Goal: Check status: Check status

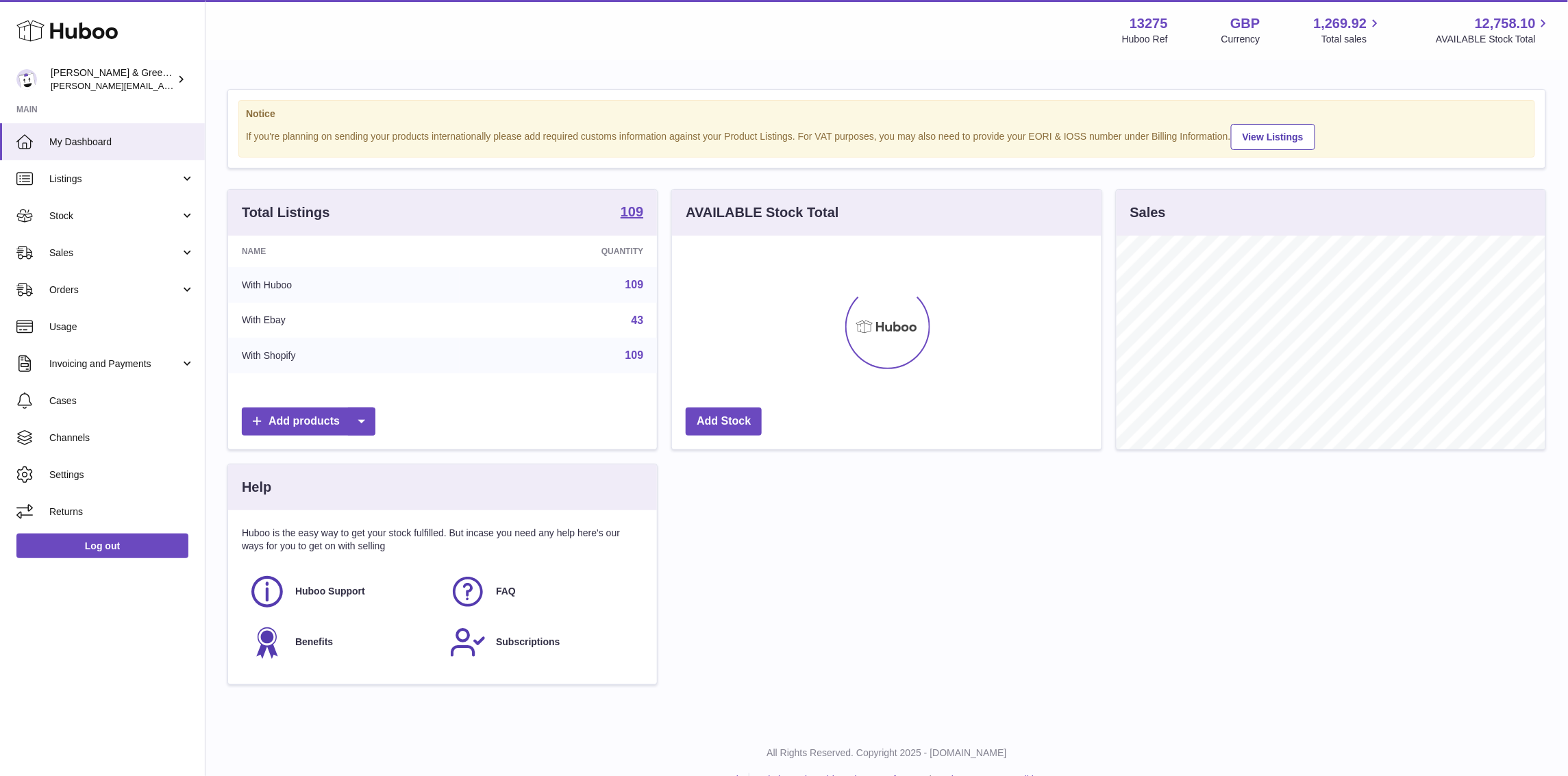
scroll to position [213, 428]
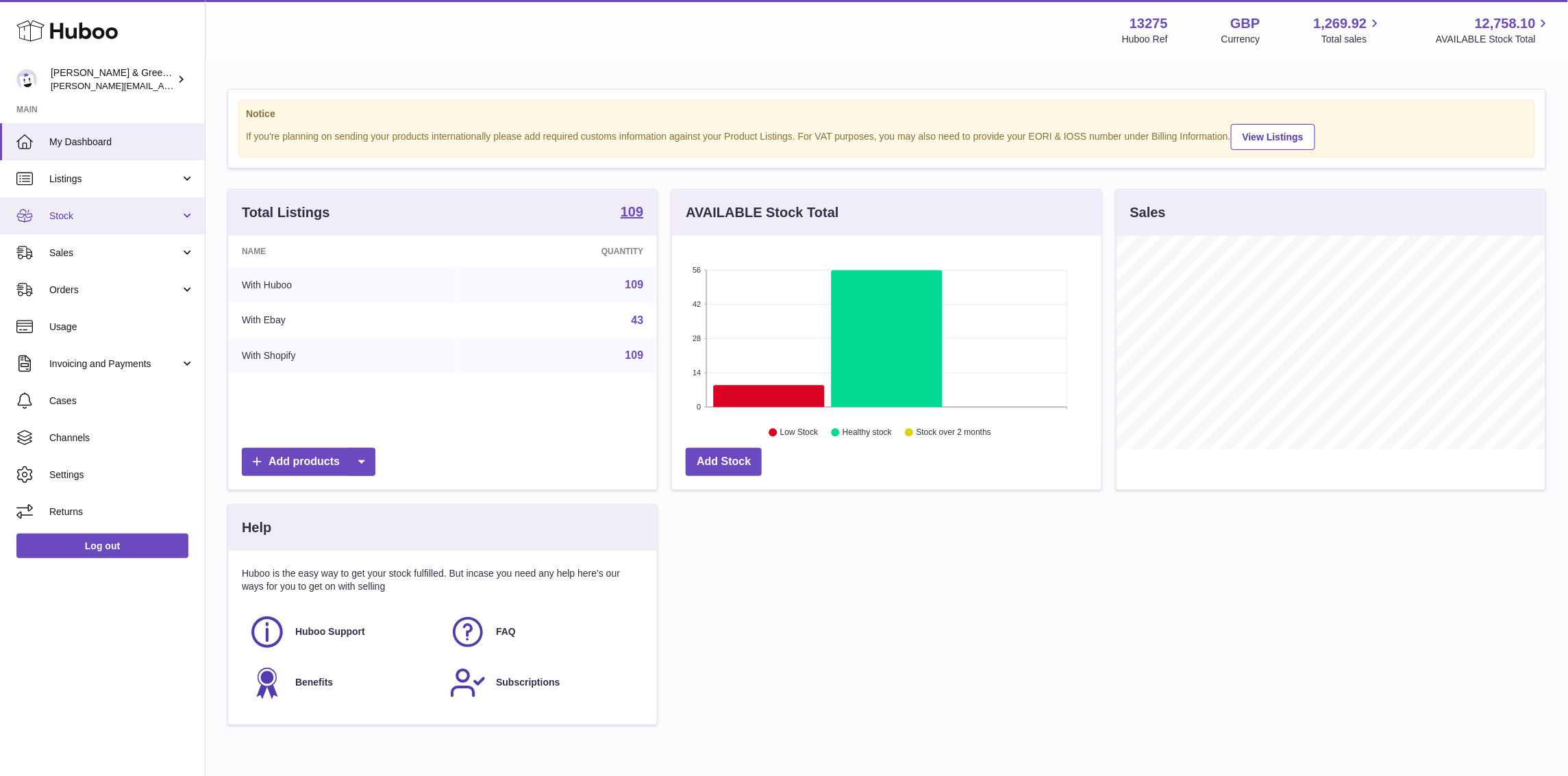
click at [135, 213] on span "Stock" at bounding box center [115, 216] width 131 height 13
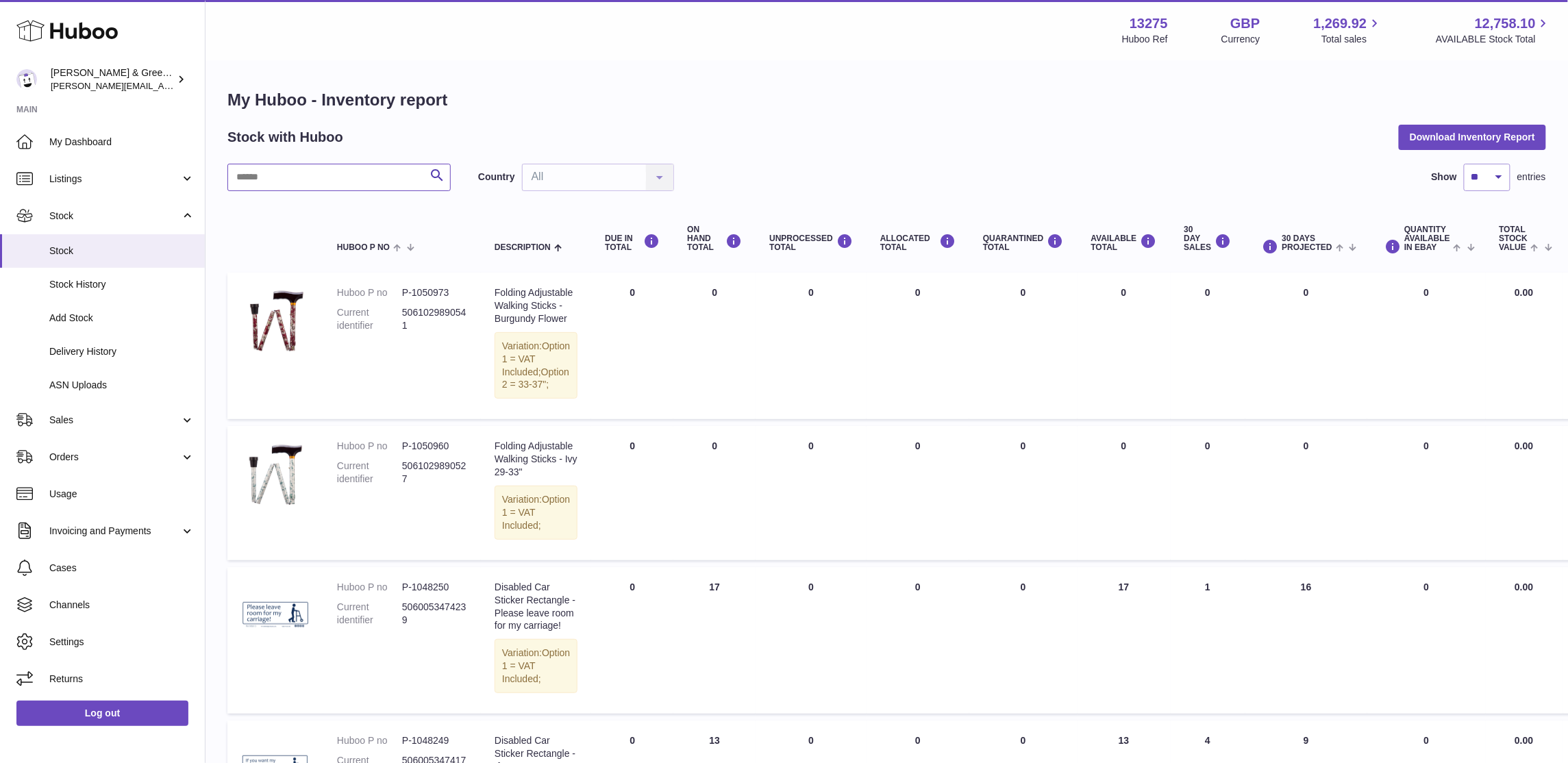
click at [349, 183] on input "text" at bounding box center [339, 177] width 223 height 27
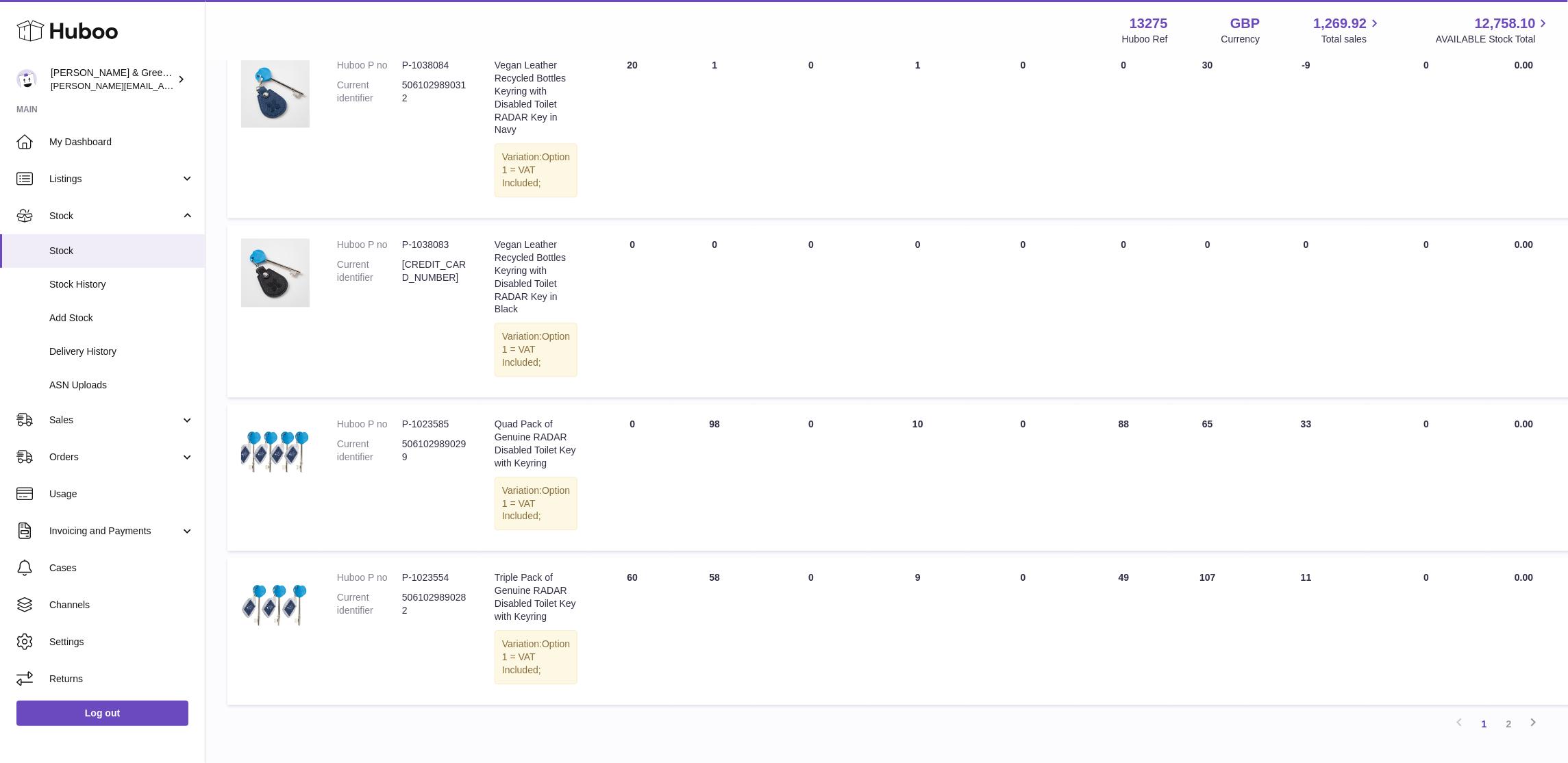
scroll to position [1627, 0]
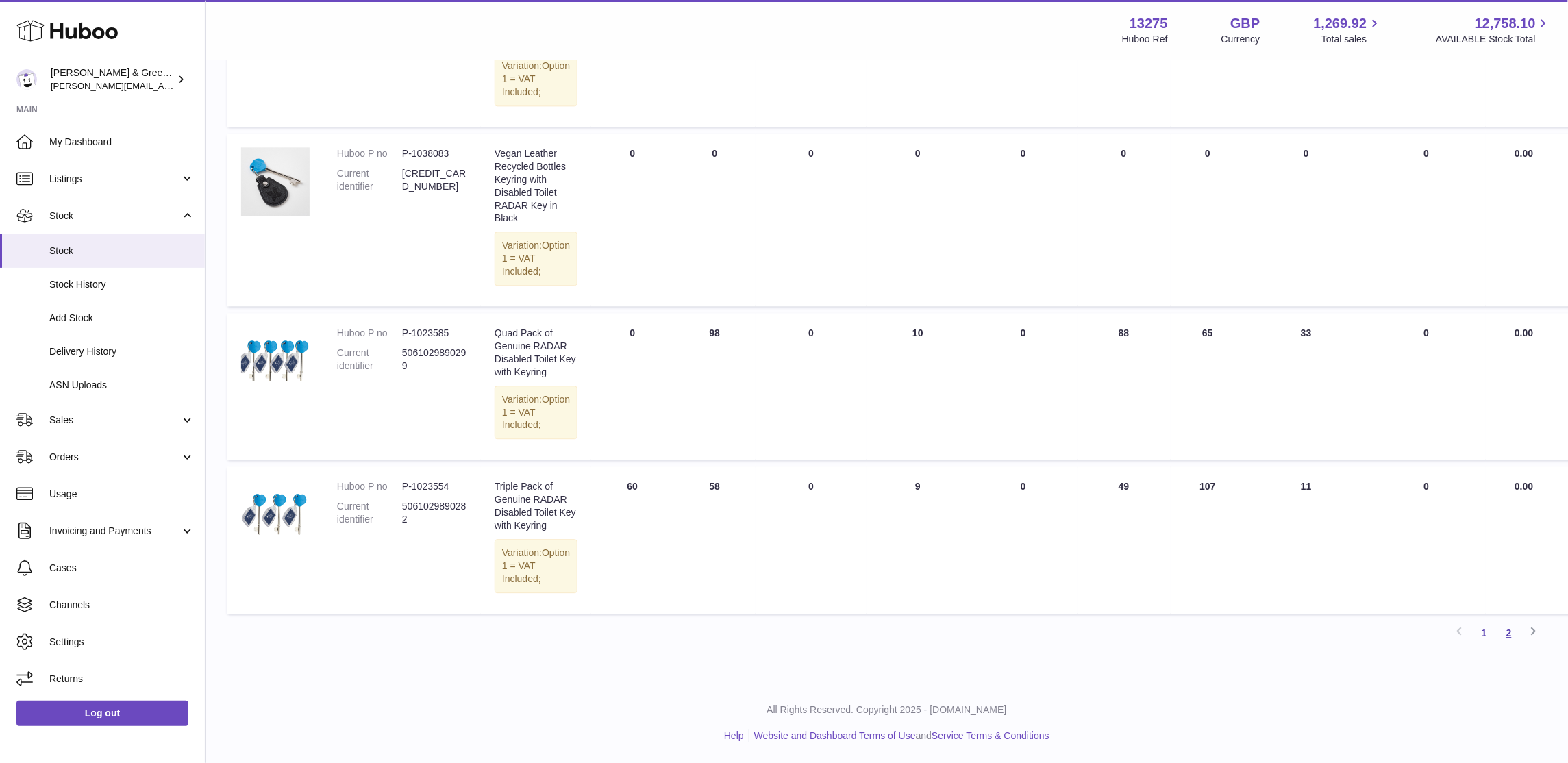
click at [1514, 645] on link "2" at bounding box center [1509, 633] width 24 height 24
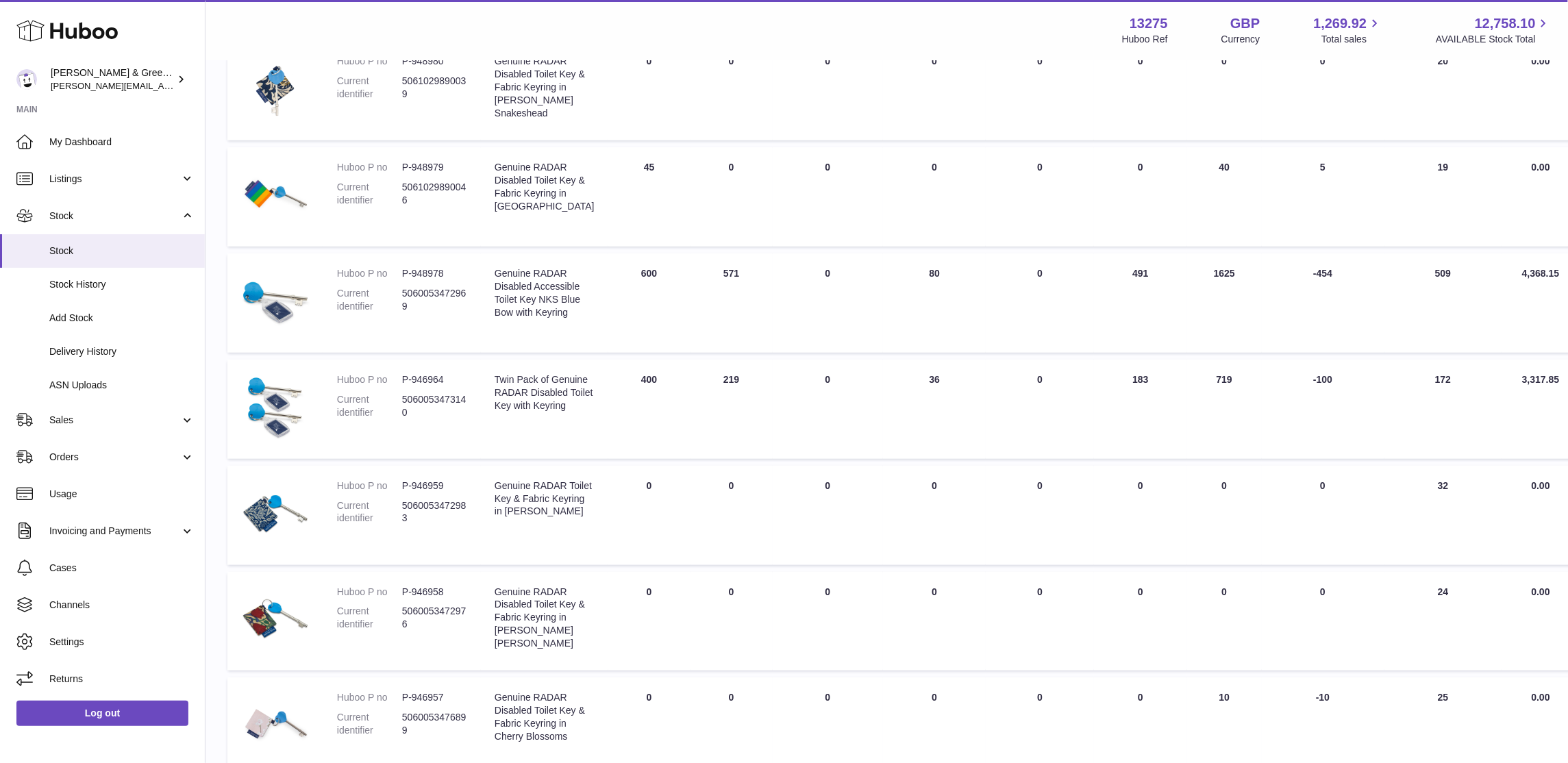
scroll to position [233, 0]
drag, startPoint x: 1180, startPoint y: 299, endPoint x: 1275, endPoint y: 326, distance: 98.8
click at [1275, 326] on tr "Huboo P no P-948978 Current identifier 5060053472969 Description Genuine RADAR …" at bounding box center [941, 302] width 1428 height 100
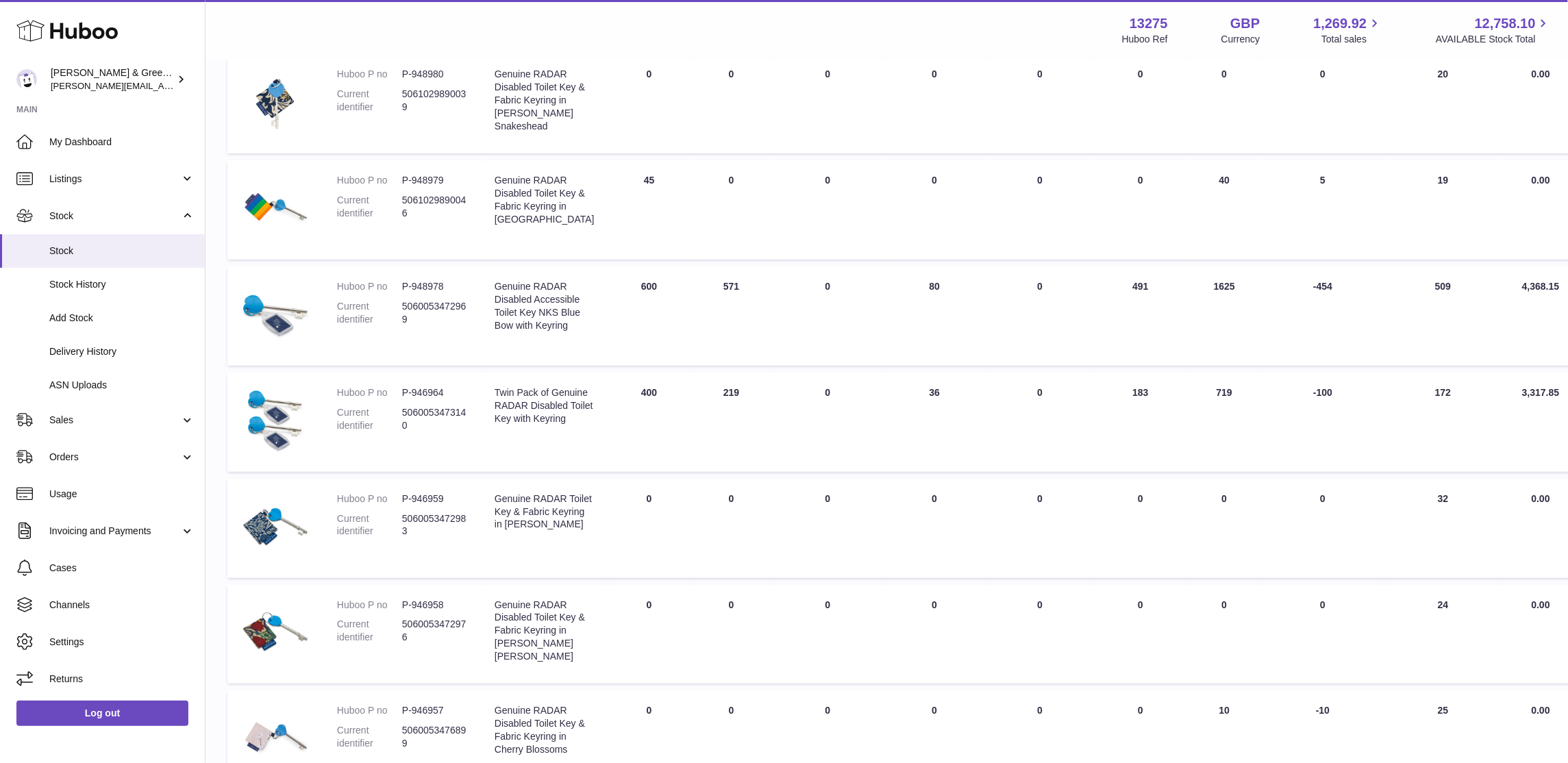
scroll to position [0, 0]
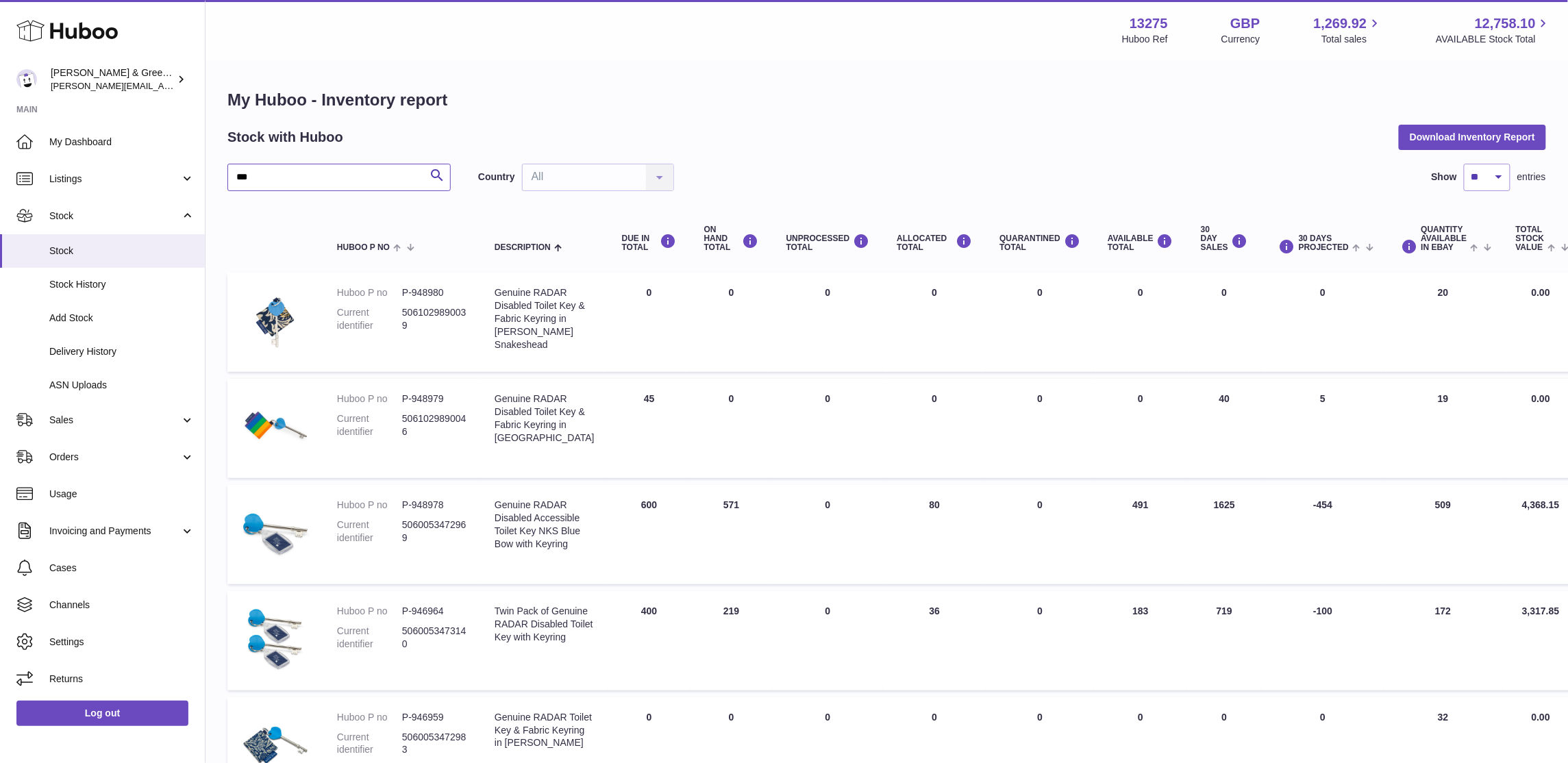
drag, startPoint x: 363, startPoint y: 183, endPoint x: 209, endPoint y: 167, distance: 154.8
click at [209, 167] on div "My Huboo - Inventory report Stock with Huboo Download Inventory Report *** Sear…" at bounding box center [886, 623] width 1362 height 1123
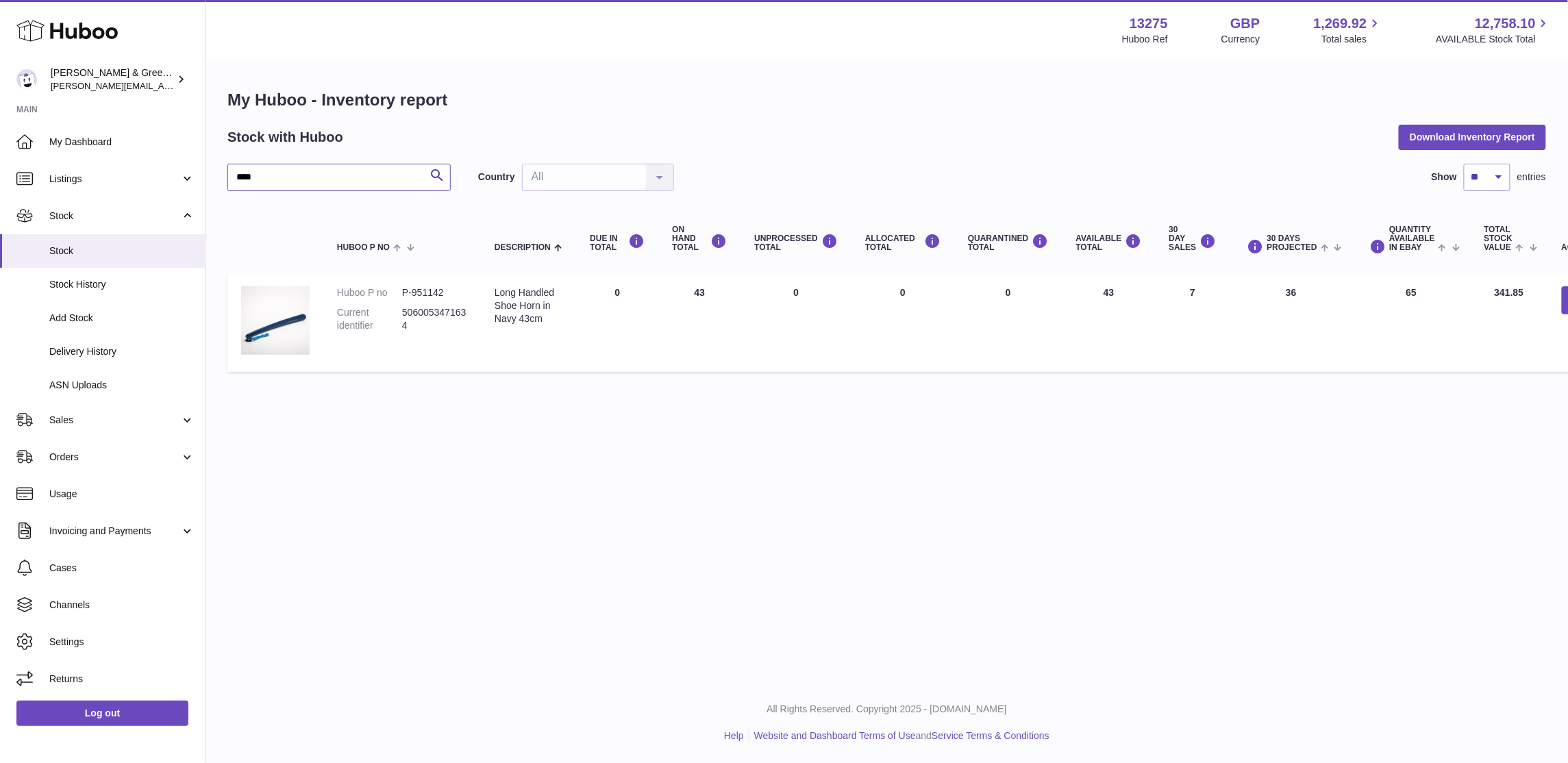
drag, startPoint x: 324, startPoint y: 178, endPoint x: 222, endPoint y: 212, distance: 107.5
click at [222, 212] on div "My Huboo - Inventory report Stock with Huboo Download Inventory Report **** Sea…" at bounding box center [886, 234] width 1362 height 345
type input "*****"
click at [108, 252] on span "Stock" at bounding box center [122, 251] width 145 height 13
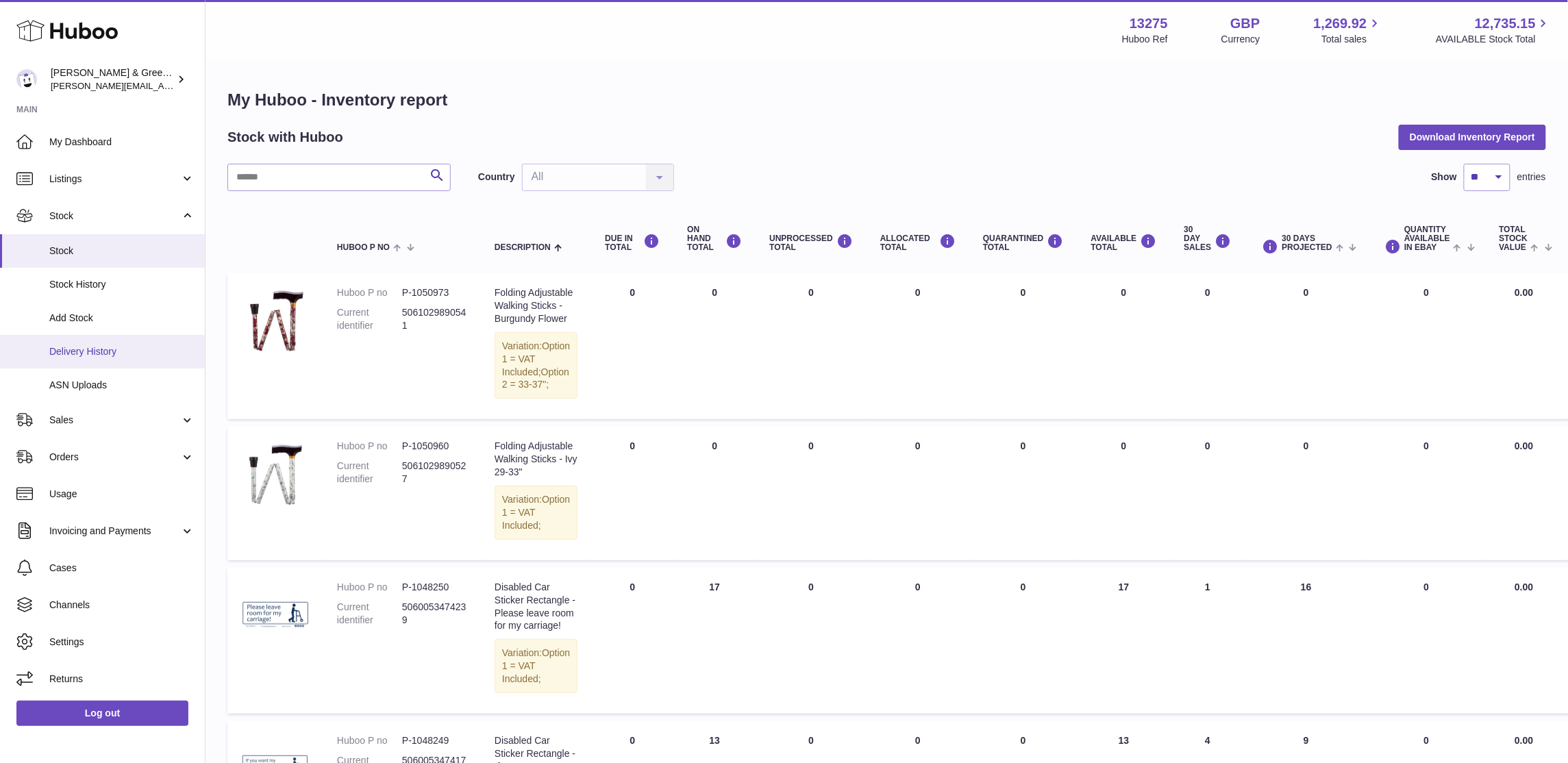
click at [114, 357] on span "Delivery History" at bounding box center [122, 352] width 145 height 13
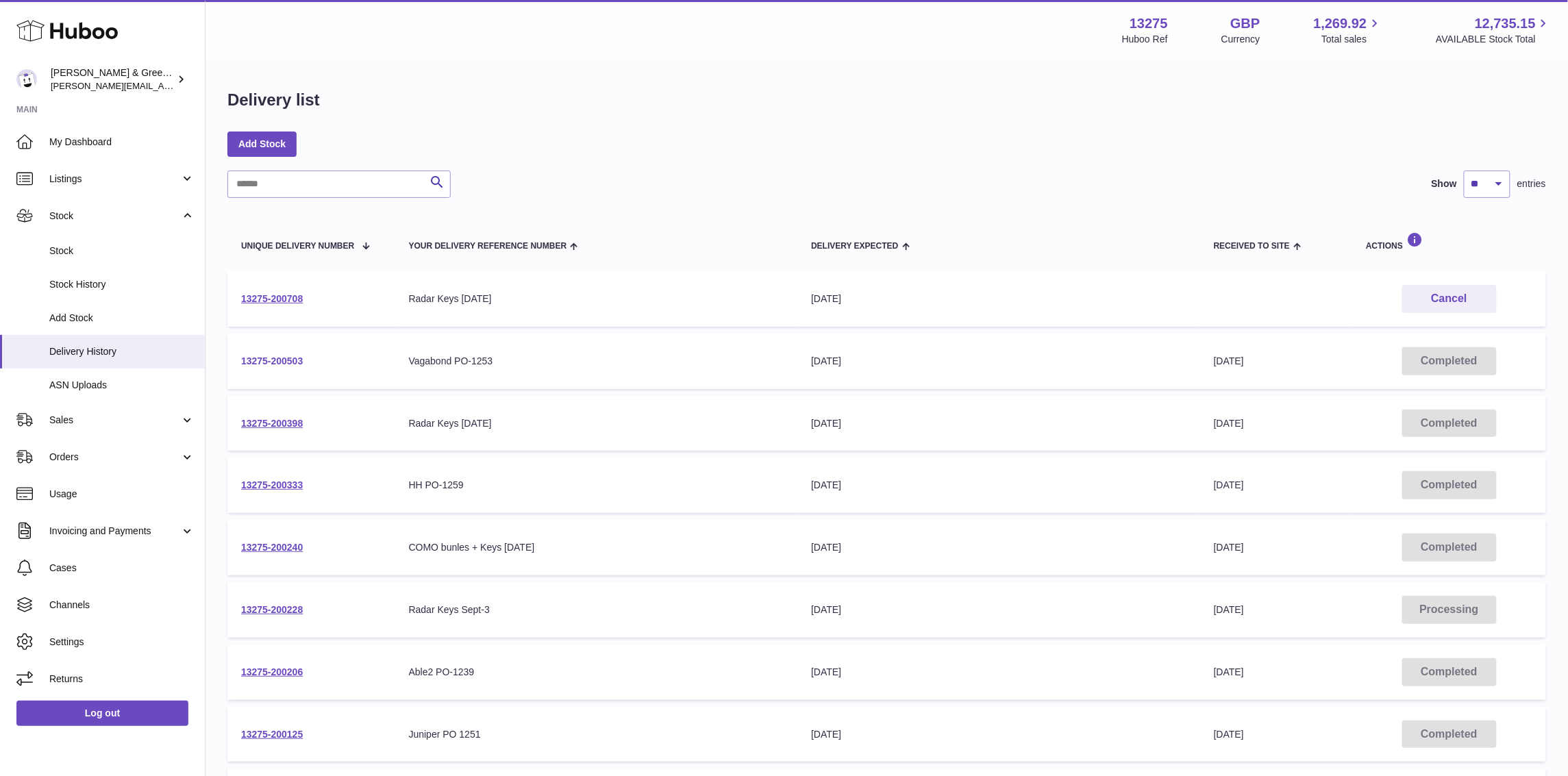
click at [288, 360] on link "13275-200503" at bounding box center [271, 361] width 62 height 11
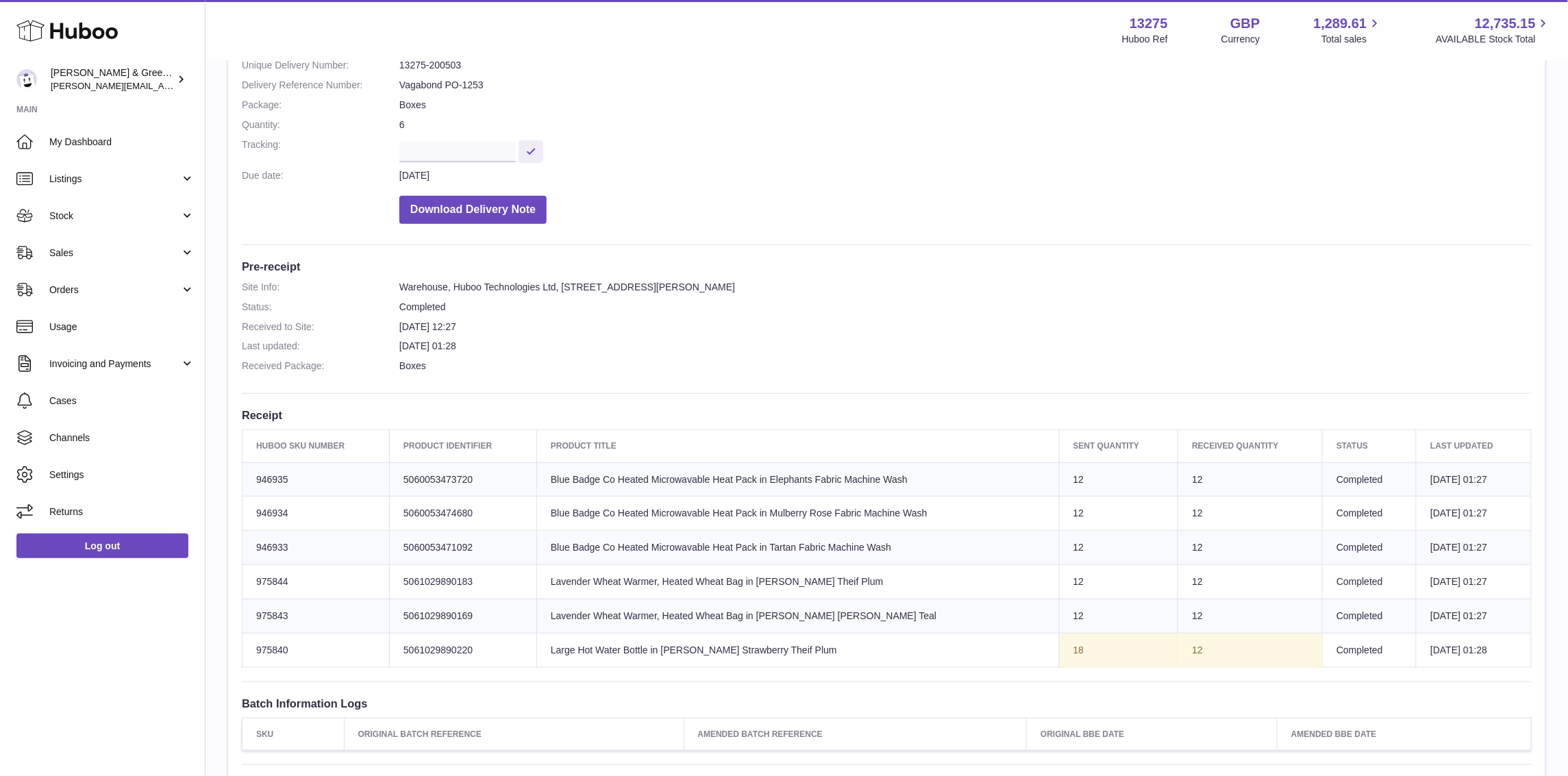
scroll to position [342, 0]
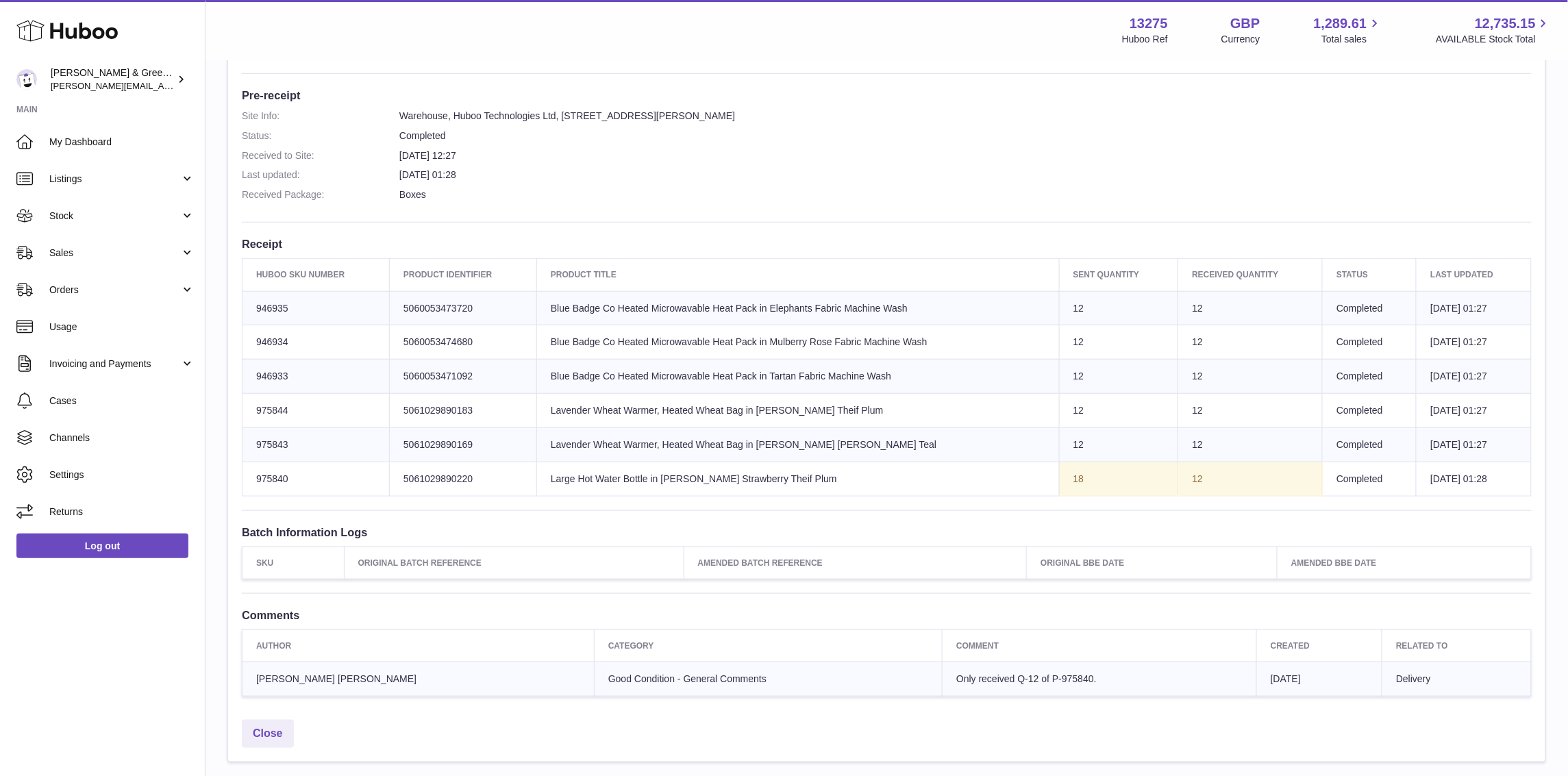
click at [438, 479] on td "Client Identifier 5061029890220" at bounding box center [462, 478] width 147 height 34
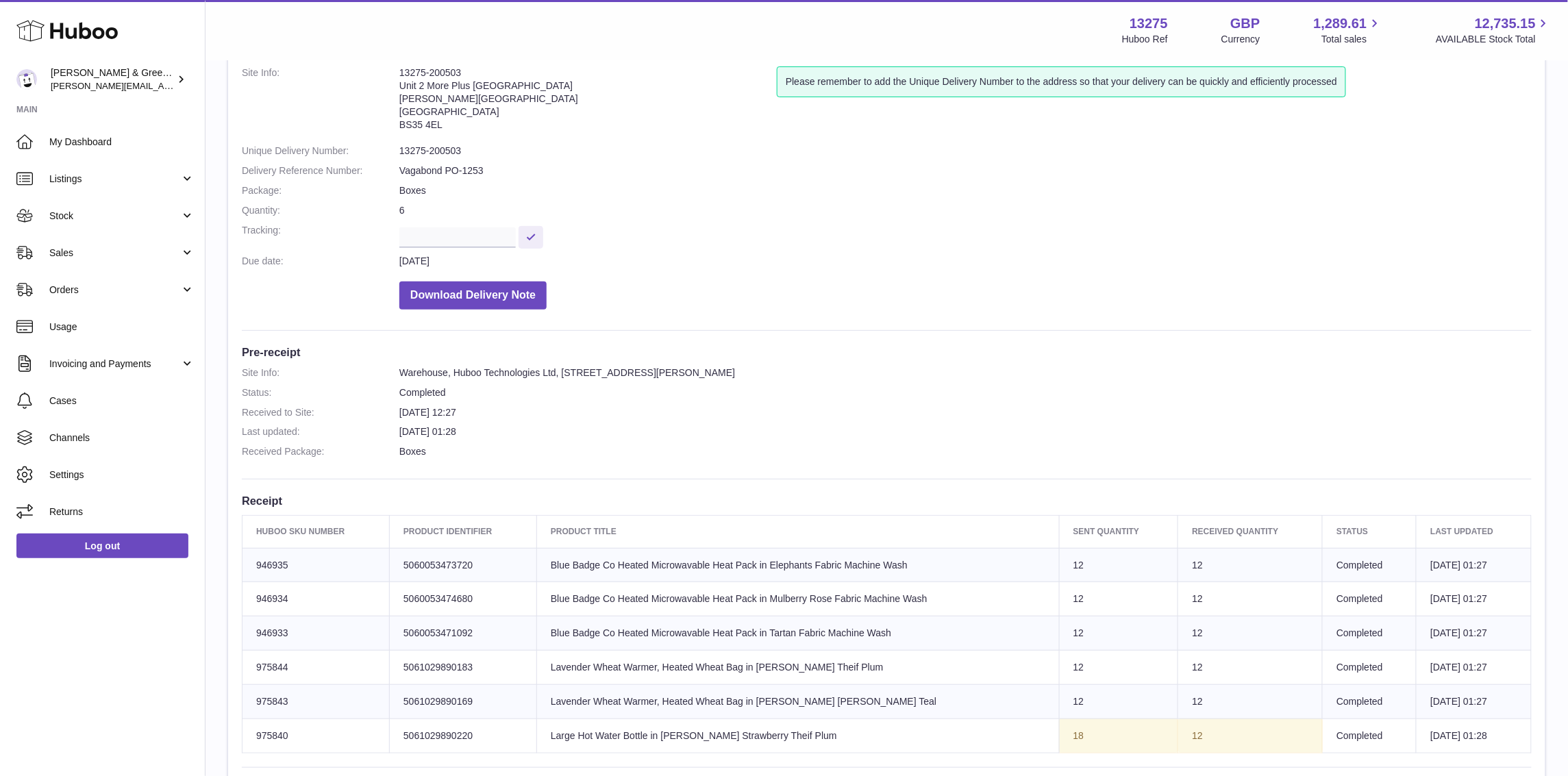
scroll to position [0, 0]
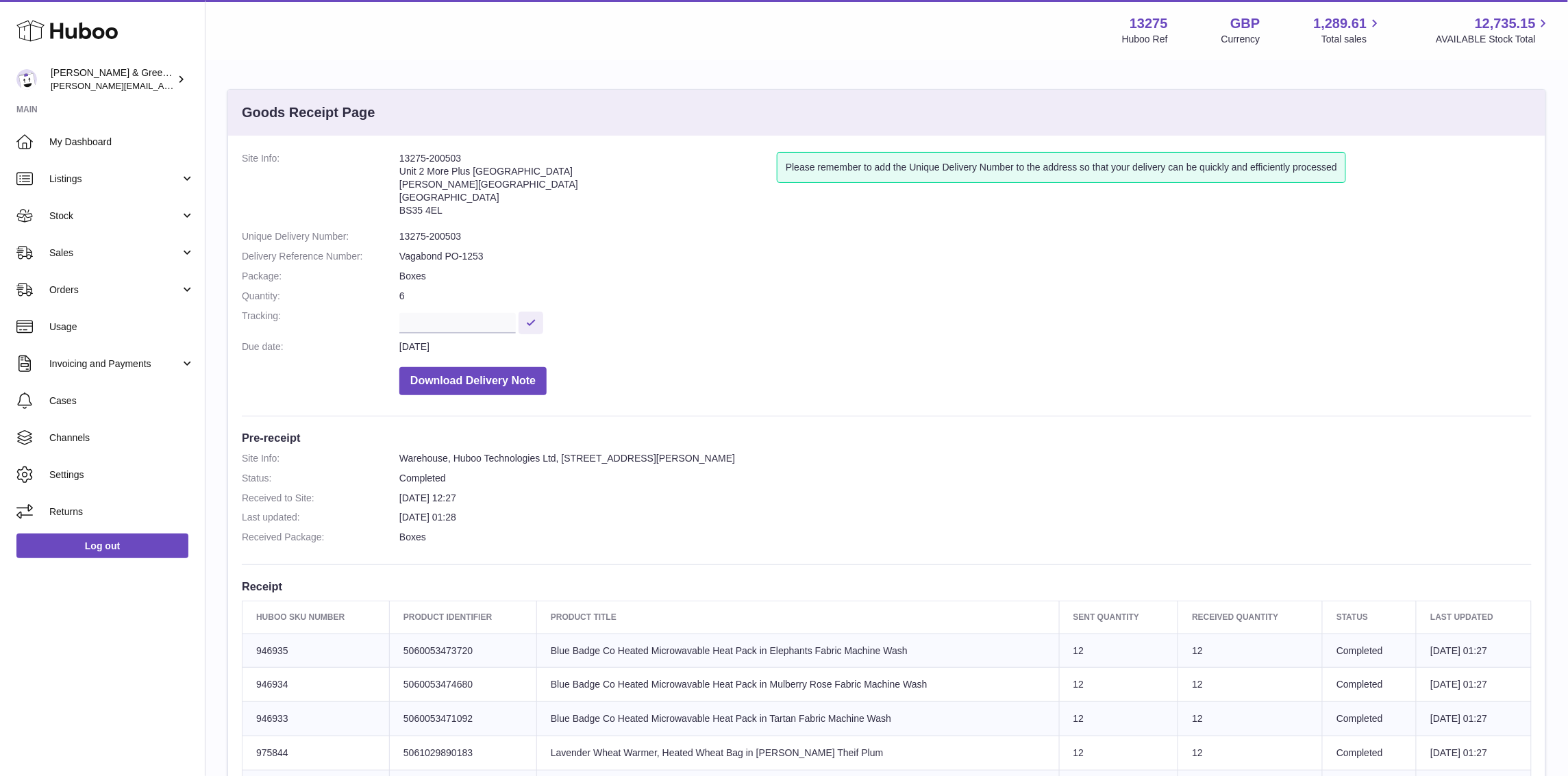
click at [465, 258] on dd "Vagabond PO-1253" at bounding box center [965, 256] width 1132 height 13
click at [465, 259] on dd "Vagabond PO-1253" at bounding box center [965, 256] width 1132 height 13
copy dd "1253"
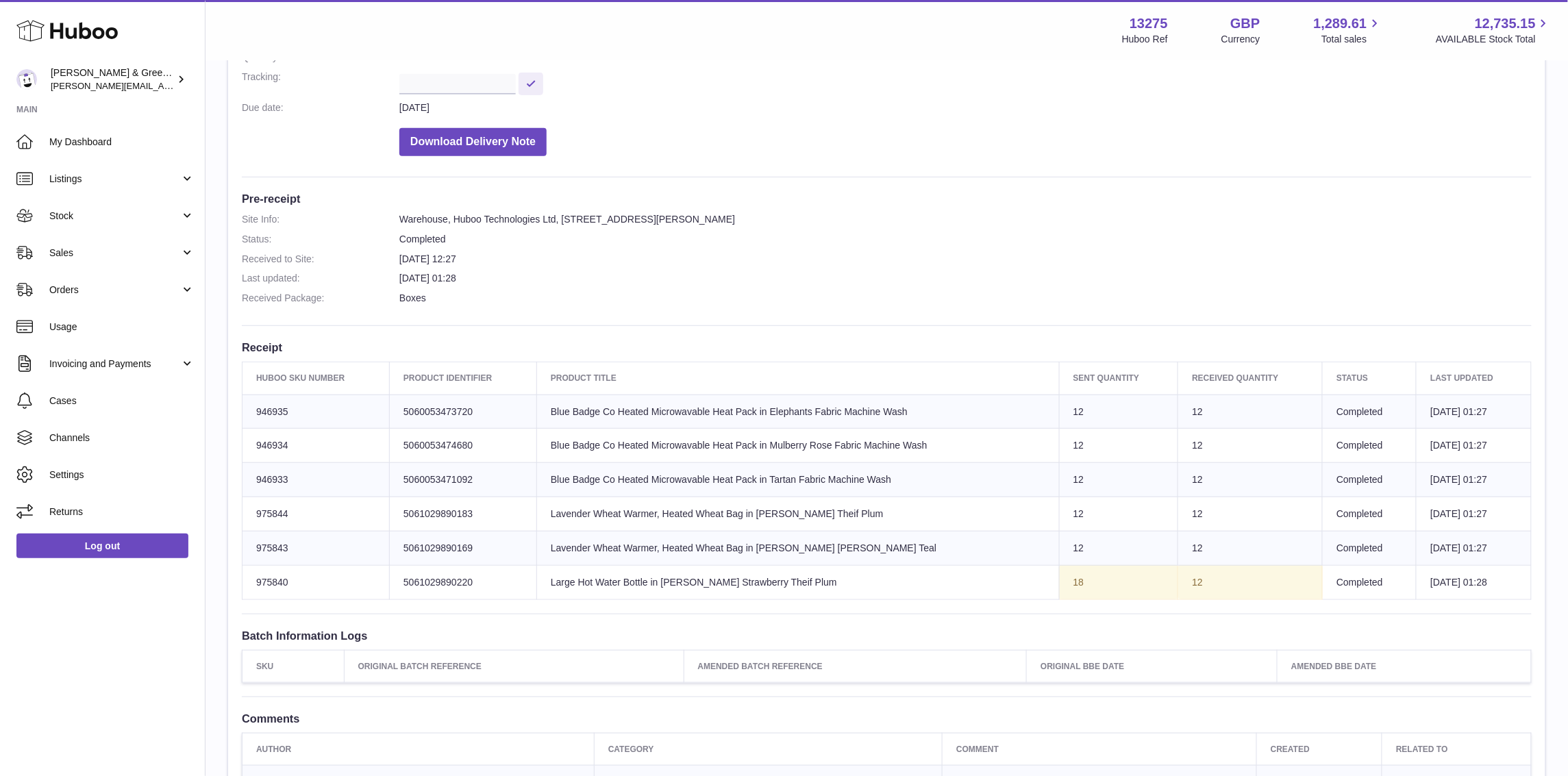
scroll to position [257, 0]
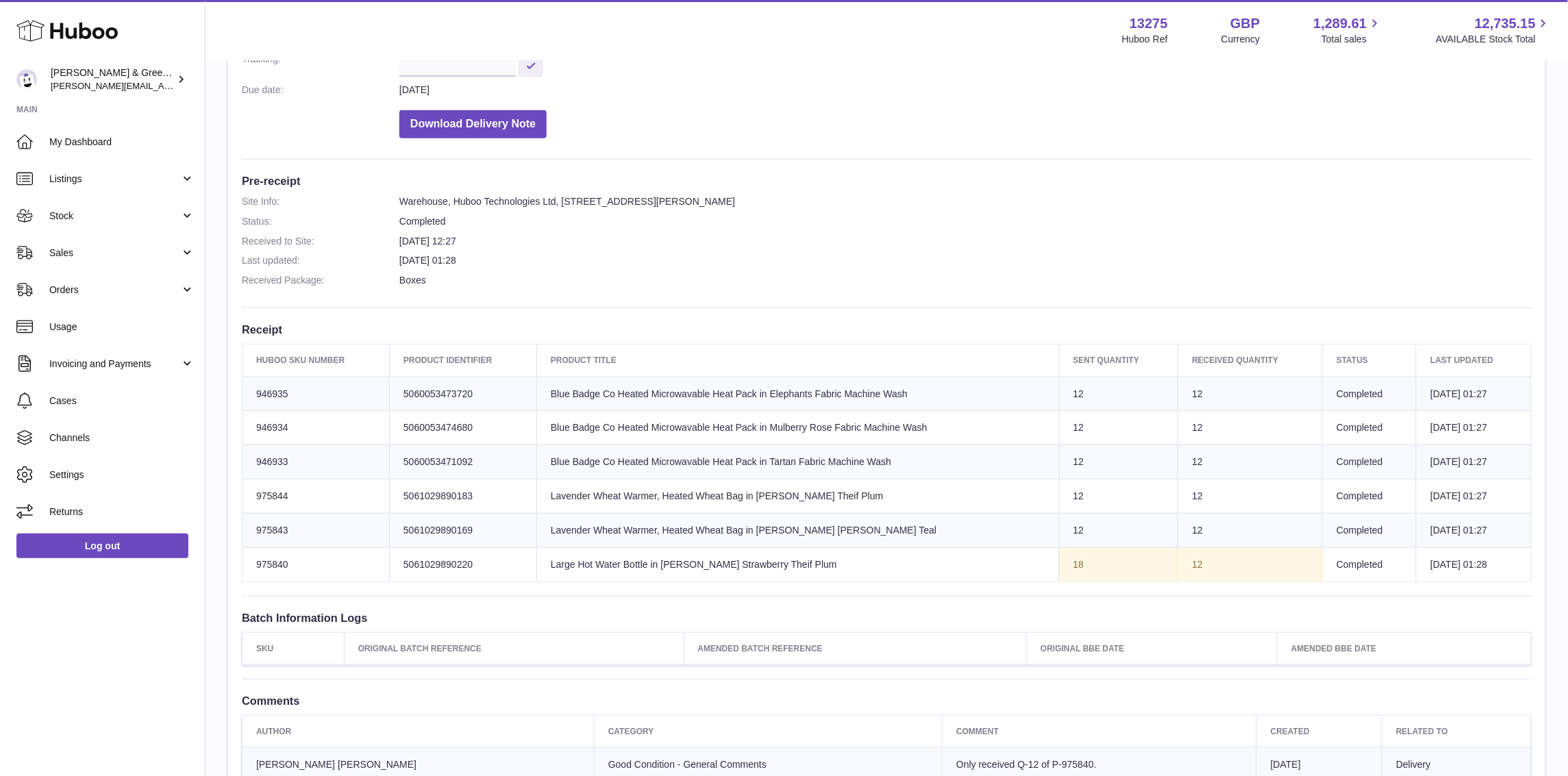
click at [278, 560] on td "Huboo SKU Number 975840" at bounding box center [316, 564] width 147 height 34
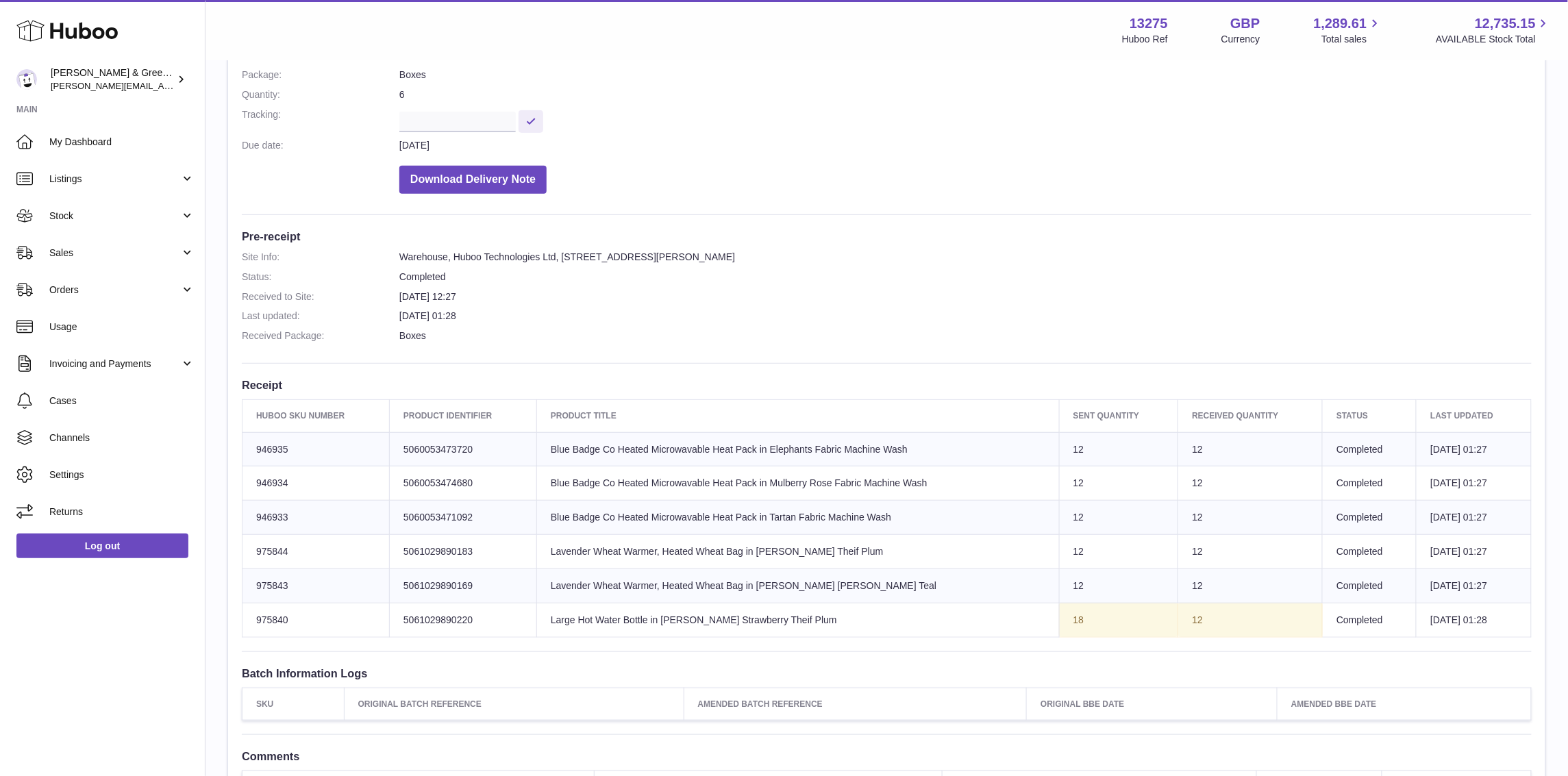
scroll to position [171, 0]
